Goal: Check status: Check status

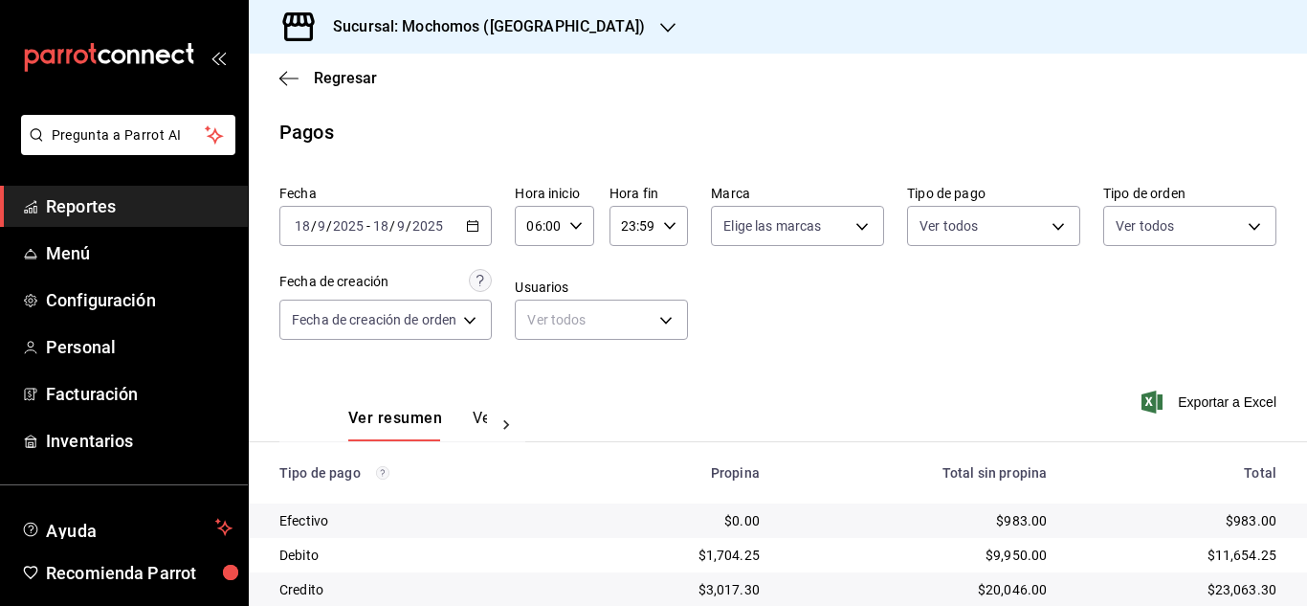
scroll to position [205, 0]
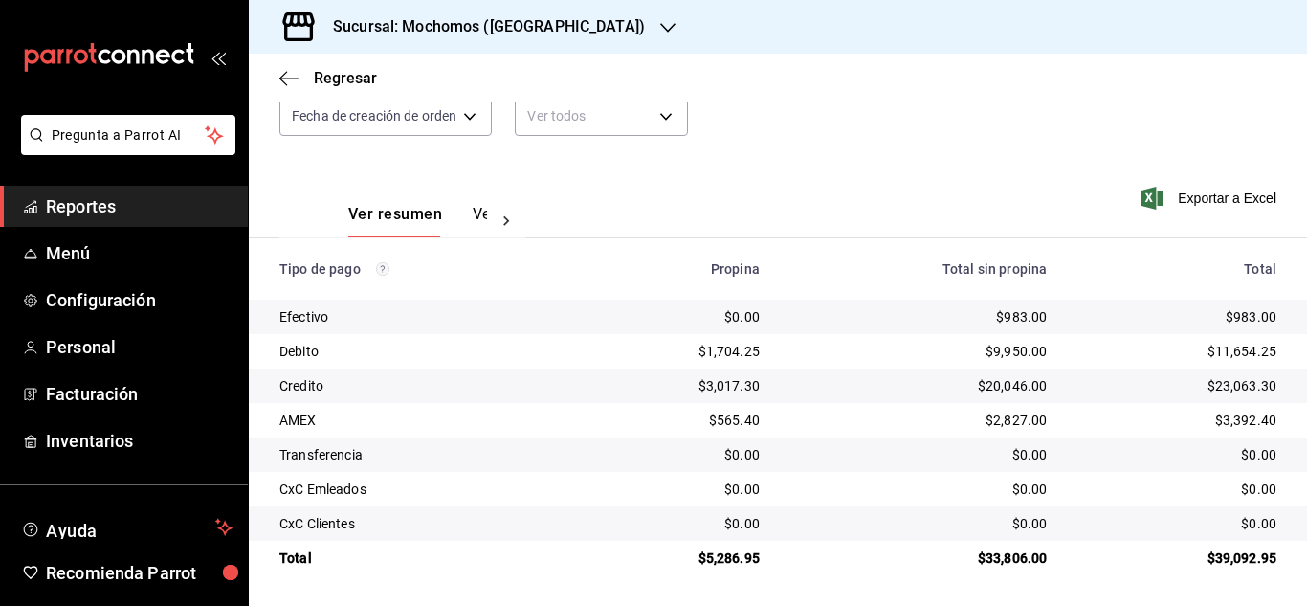
click at [126, 204] on span "Reportes" at bounding box center [139, 206] width 187 height 26
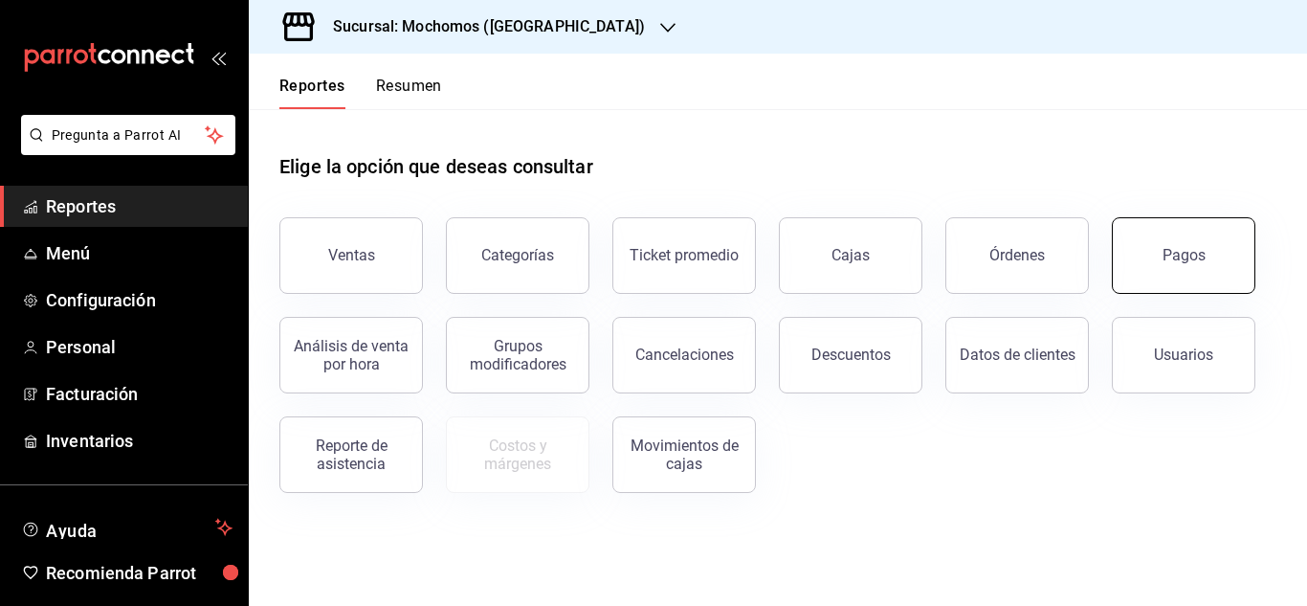
click at [1170, 249] on div "Pagos" at bounding box center [1183, 255] width 43 height 18
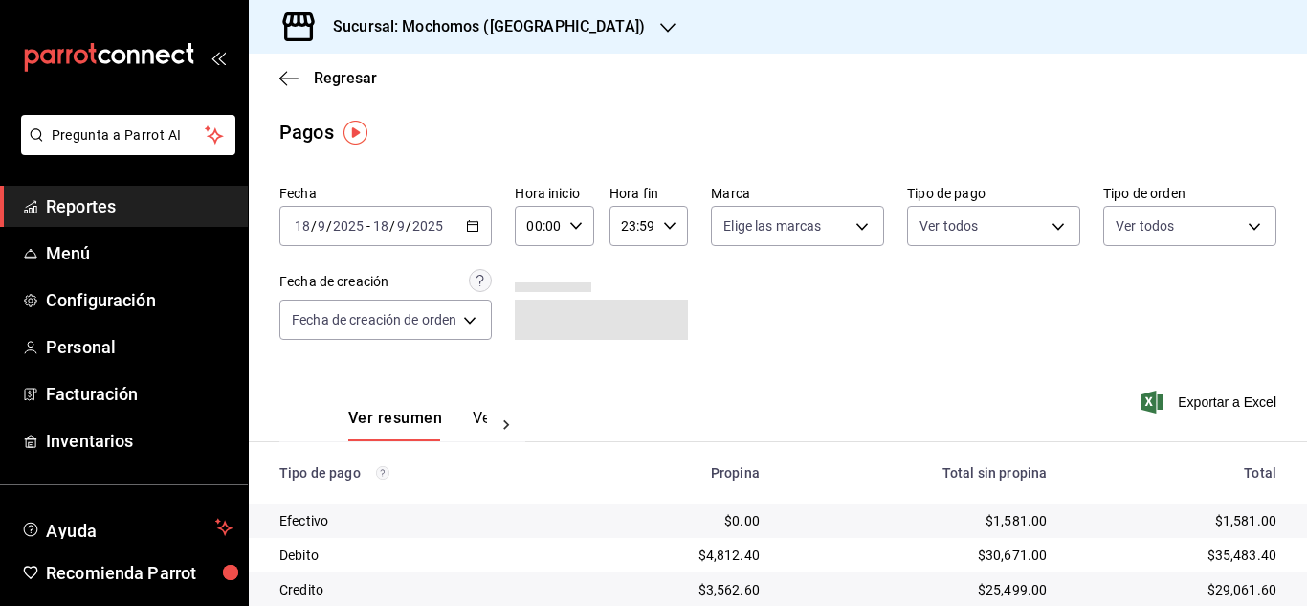
click at [579, 227] on icon "button" at bounding box center [575, 225] width 13 height 13
click at [535, 349] on span "08" at bounding box center [537, 354] width 8 height 15
click at [541, 260] on span "06" at bounding box center [537, 262] width 8 height 15
type input "06:00"
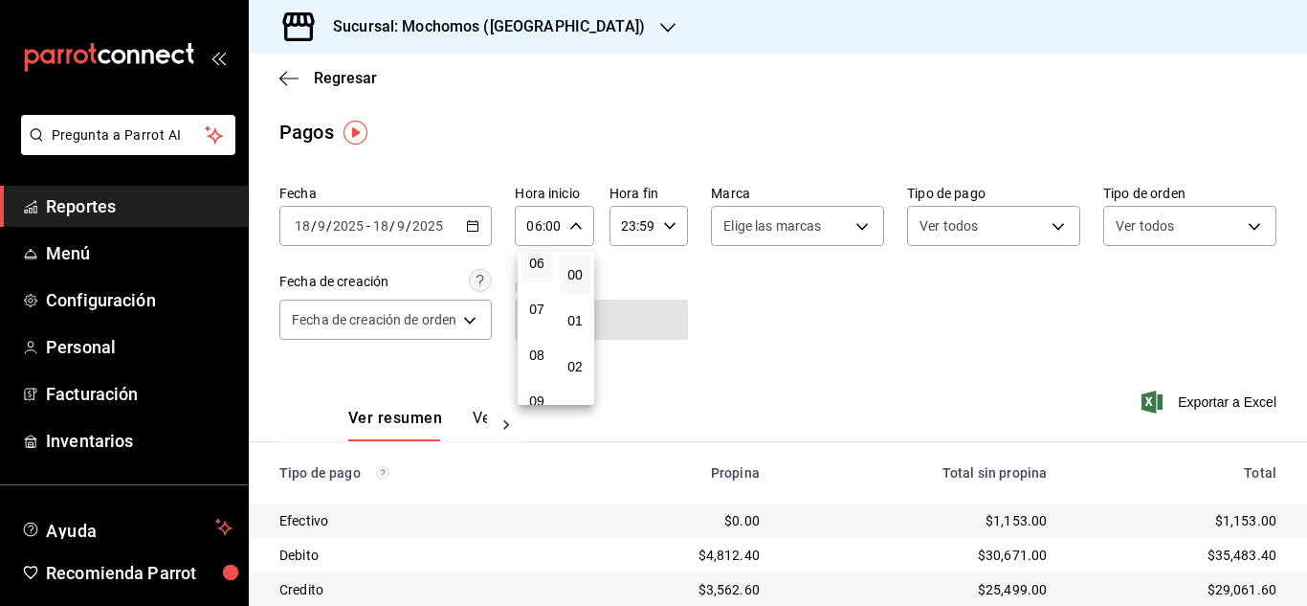
click at [1027, 375] on div at bounding box center [653, 303] width 1307 height 606
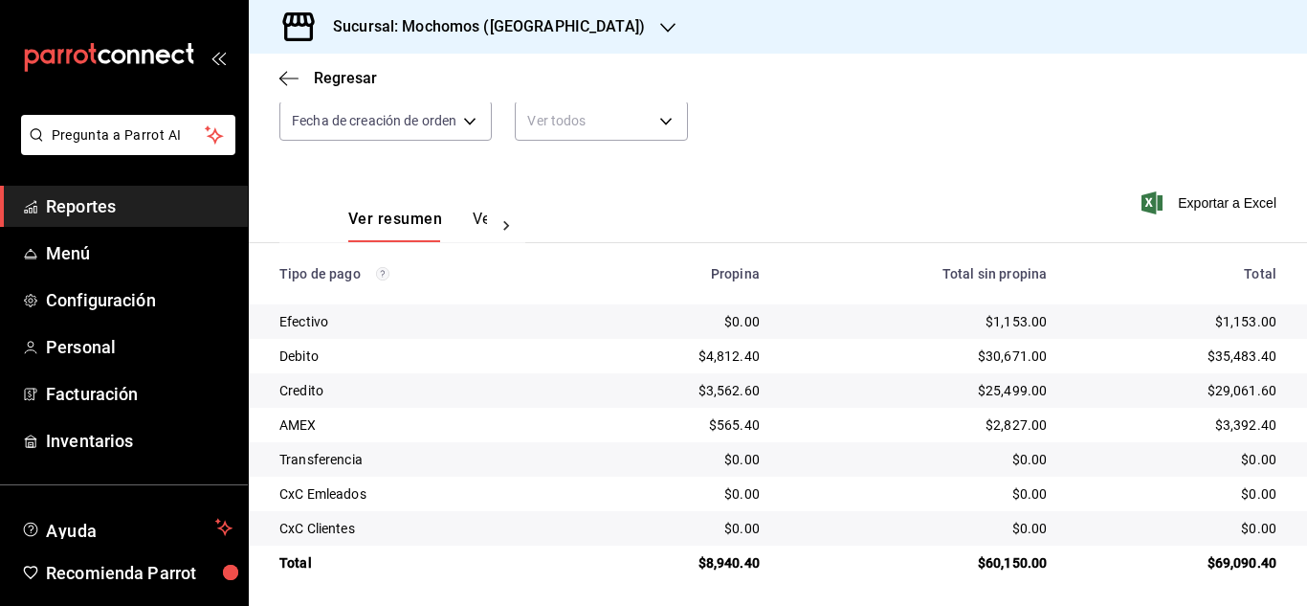
scroll to position [205, 0]
